Goal: Task Accomplishment & Management: Manage account settings

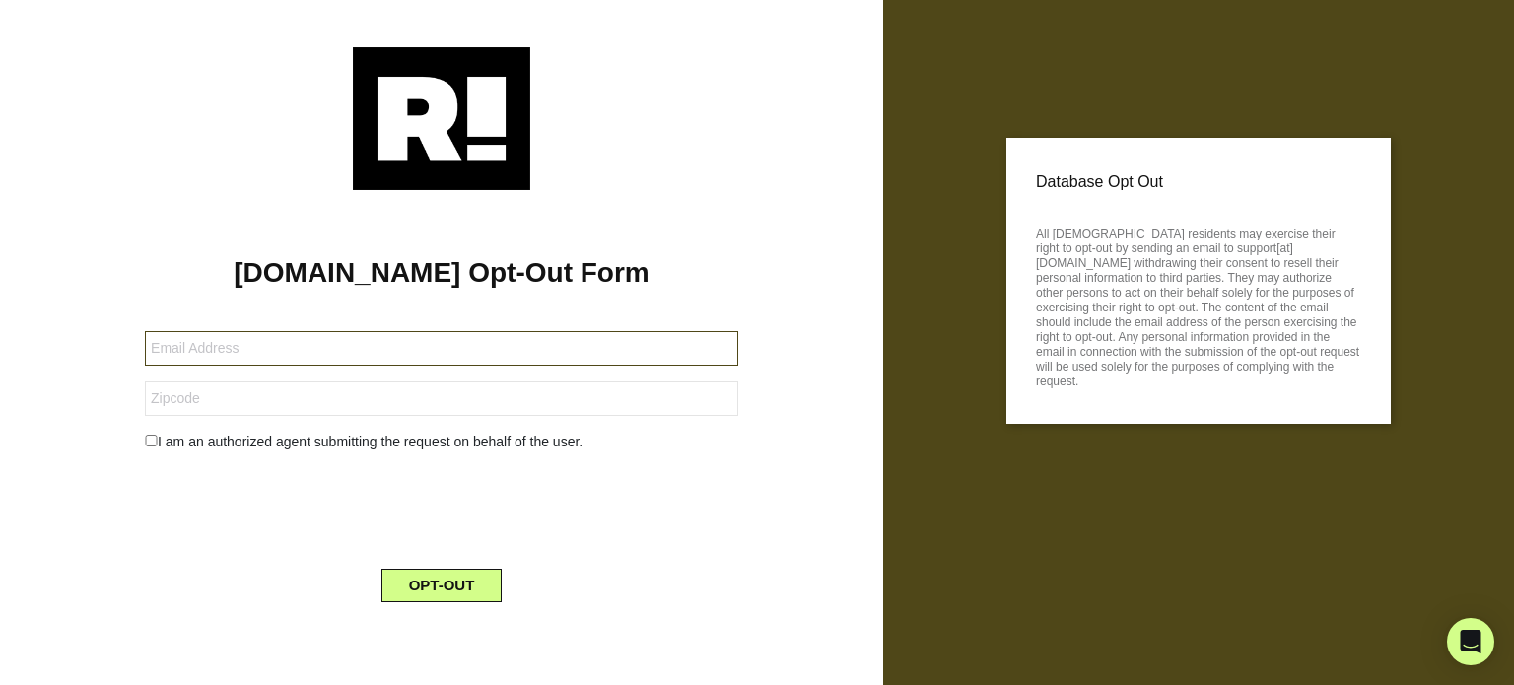
click at [273, 349] on input "text" at bounding box center [441, 348] width 593 height 34
type input "[EMAIL_ADDRESS][DOMAIN_NAME]"
drag, startPoint x: 229, startPoint y: 405, endPoint x: 234, endPoint y: 414, distance: 10.1
click at [232, 409] on input "text" at bounding box center [441, 398] width 593 height 34
type input "49344"
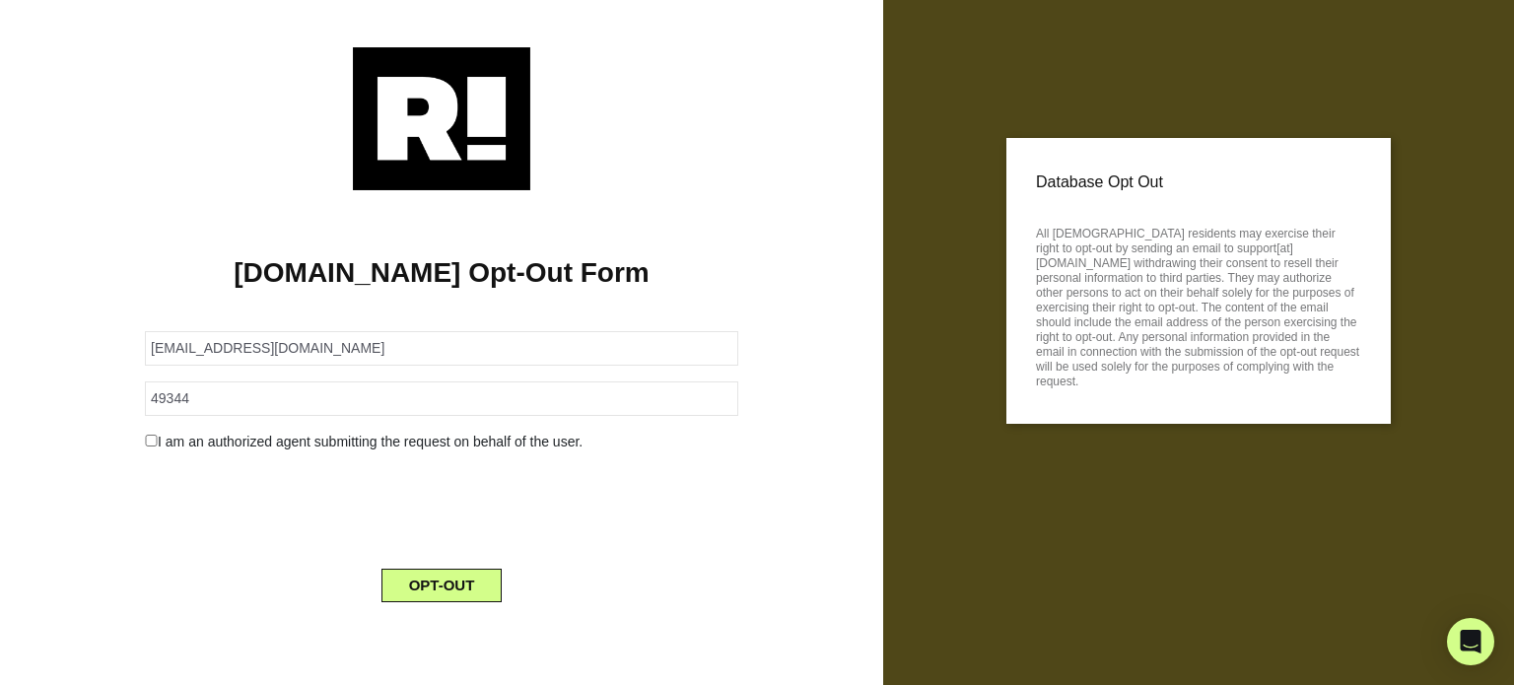
drag, startPoint x: 145, startPoint y: 438, endPoint x: 158, endPoint y: 451, distance: 18.8
click at [150, 440] on input "checkbox" at bounding box center [151, 441] width 13 height 12
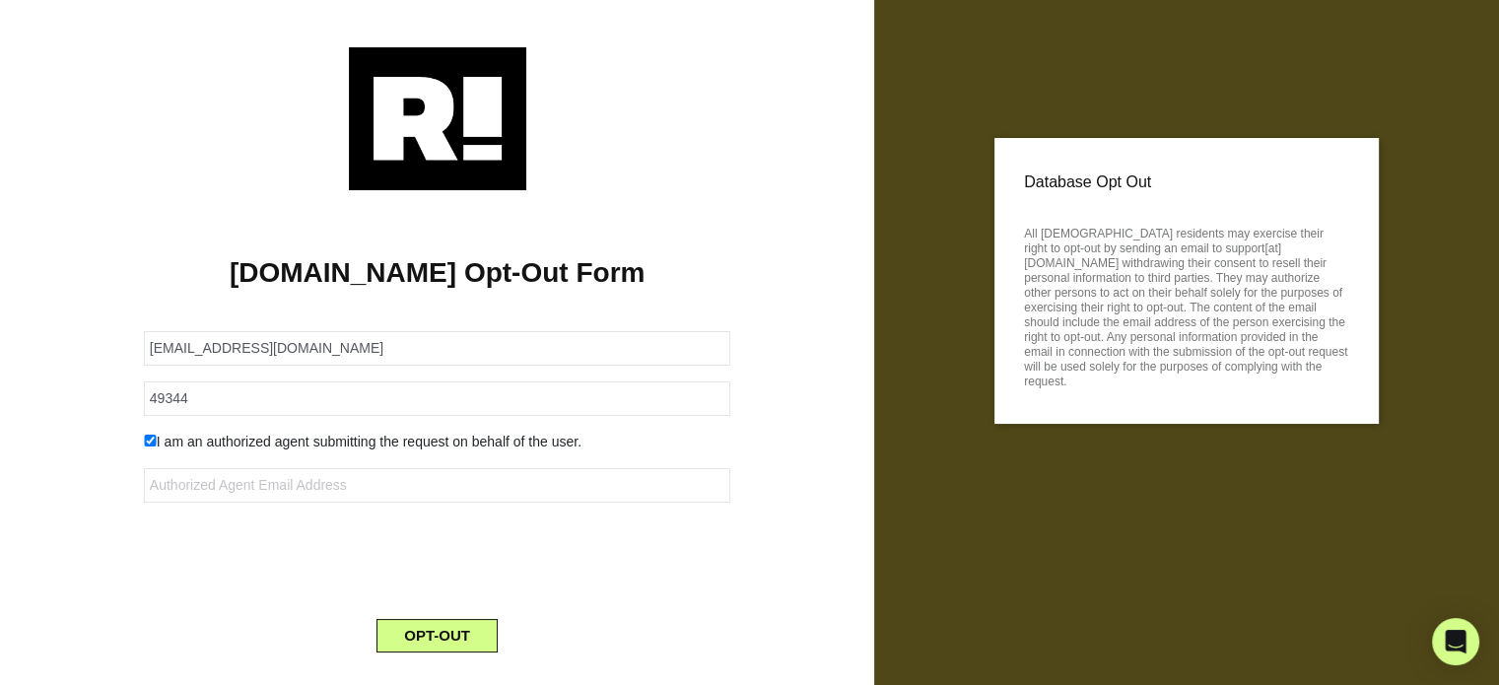
click at [150, 438] on input "checkbox" at bounding box center [150, 441] width 13 height 12
checkbox input "false"
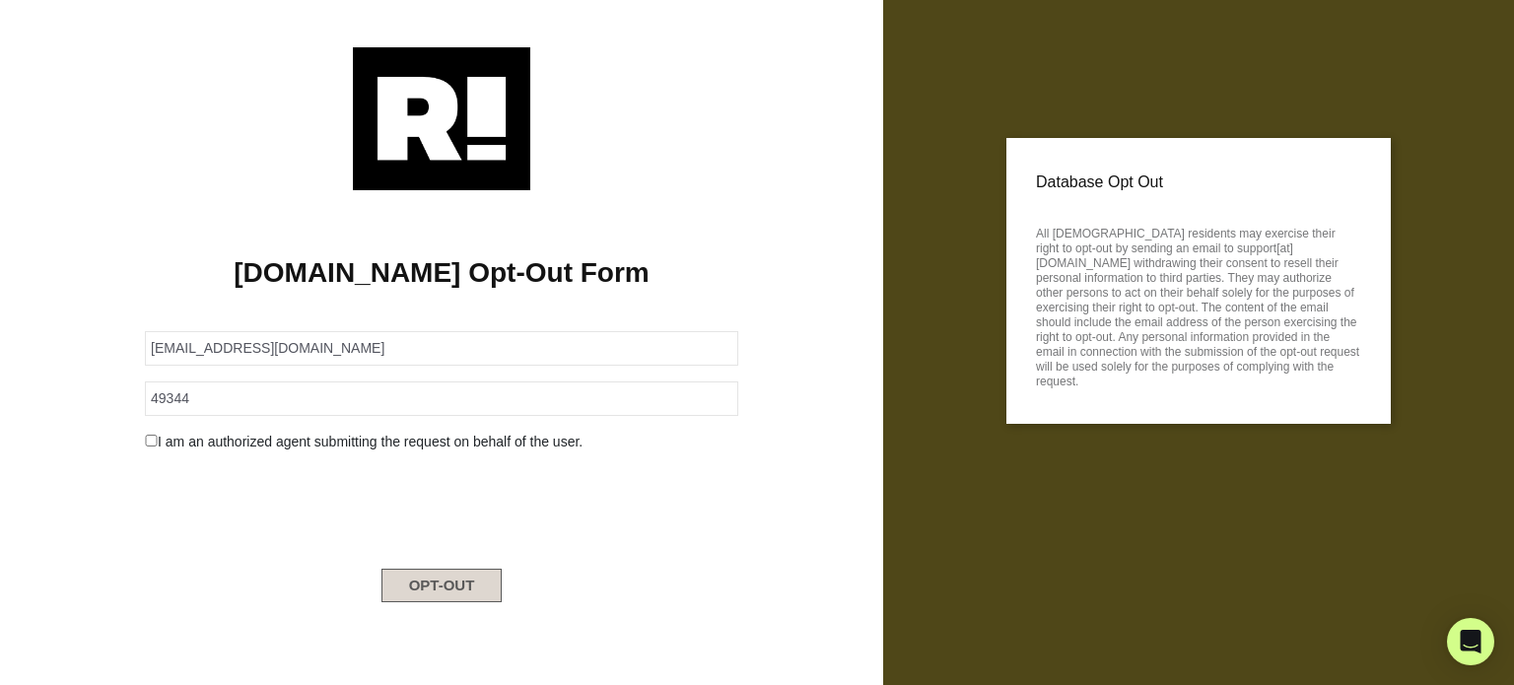
click at [426, 583] on button "OPT-OUT" at bounding box center [441, 586] width 121 height 34
